Goal: Check status: Check status

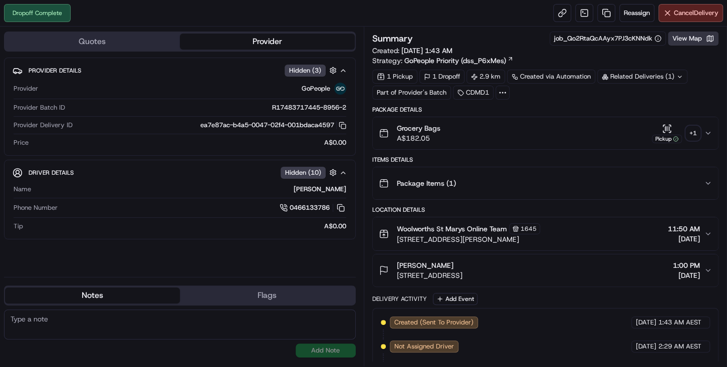
click at [702, 43] on button "View Map" at bounding box center [693, 39] width 51 height 14
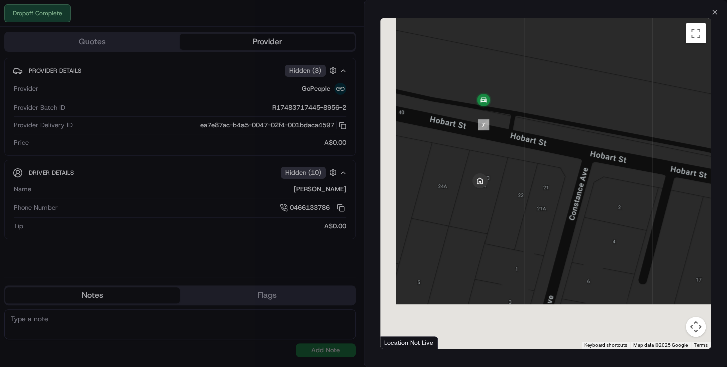
drag, startPoint x: 473, startPoint y: 210, endPoint x: 507, endPoint y: 128, distance: 89.2
click at [507, 128] on div at bounding box center [546, 183] width 331 height 331
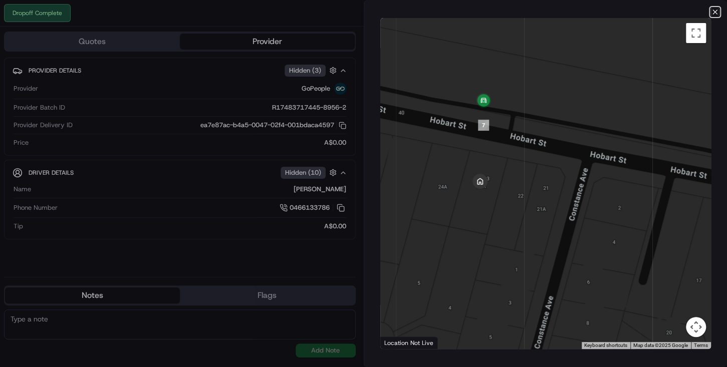
click at [717, 12] on icon "button" at bounding box center [715, 12] width 8 height 8
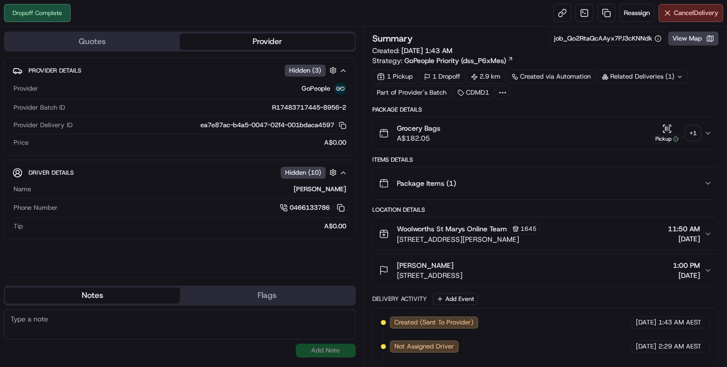
click at [699, 141] on button "Pickup + 1" at bounding box center [676, 134] width 48 height 20
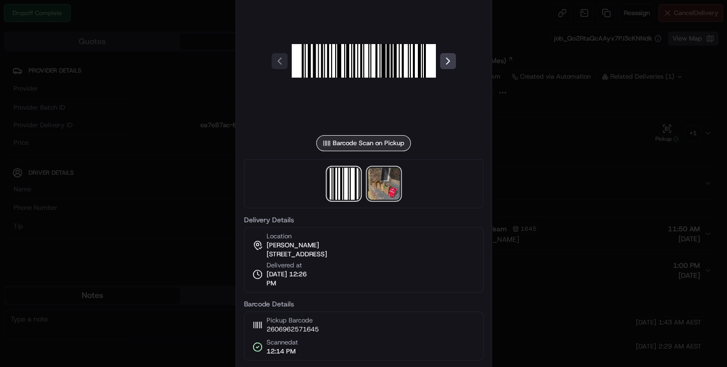
click at [385, 178] on img at bounding box center [384, 184] width 32 height 32
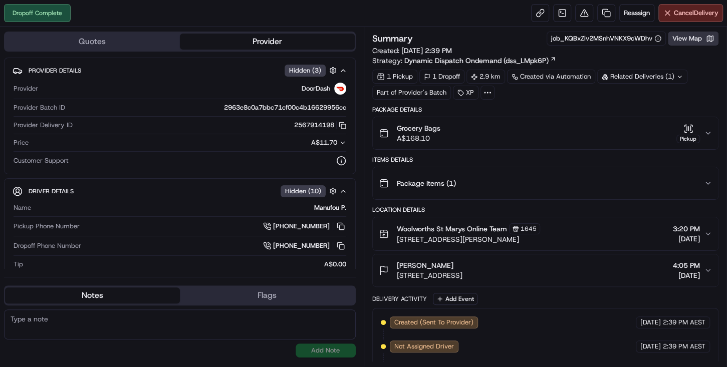
click at [699, 38] on button "View Map" at bounding box center [693, 39] width 51 height 14
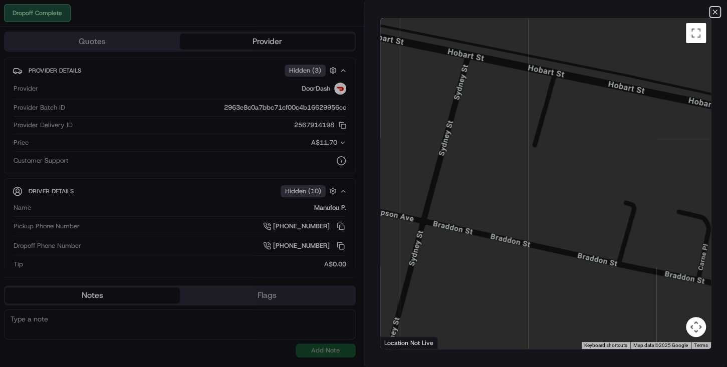
click at [715, 10] on icon "button" at bounding box center [715, 12] width 8 height 8
